Goal: Task Accomplishment & Management: Complete application form

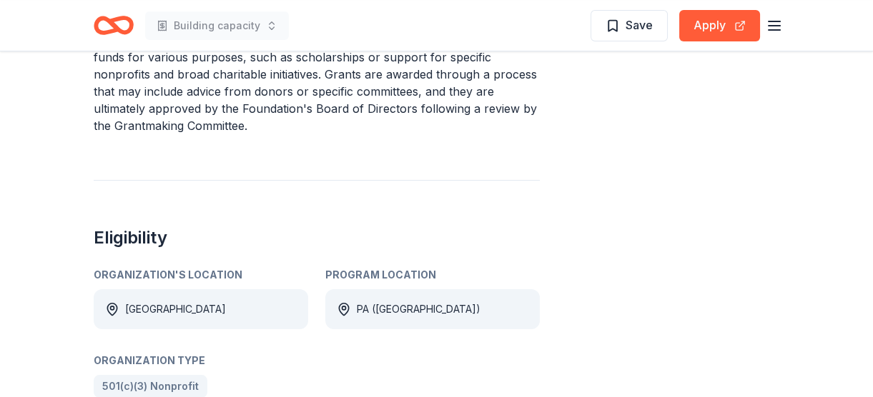
scroll to position [797, 0]
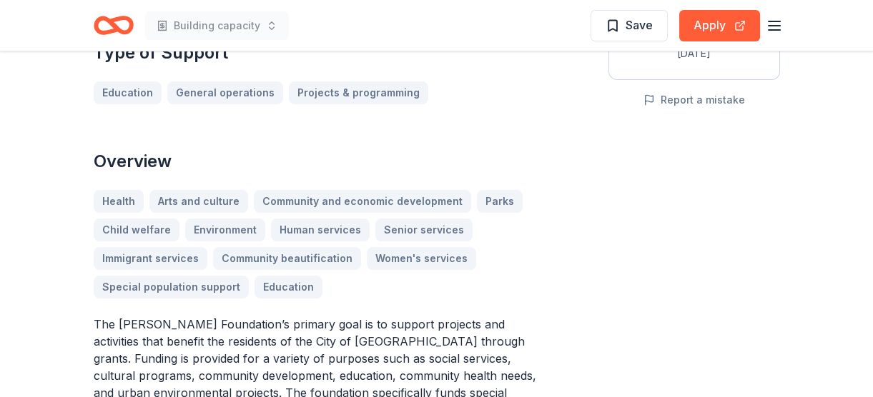
scroll to position [260, 0]
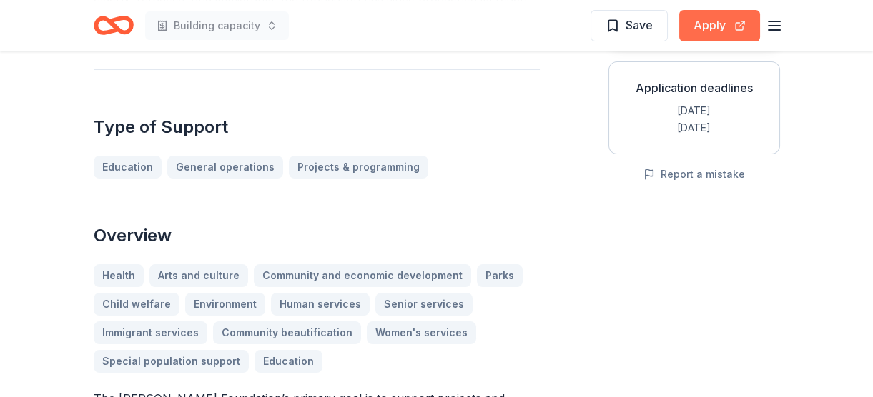
click at [723, 16] on button "Apply" at bounding box center [719, 25] width 81 height 31
